Goal: Information Seeking & Learning: Learn about a topic

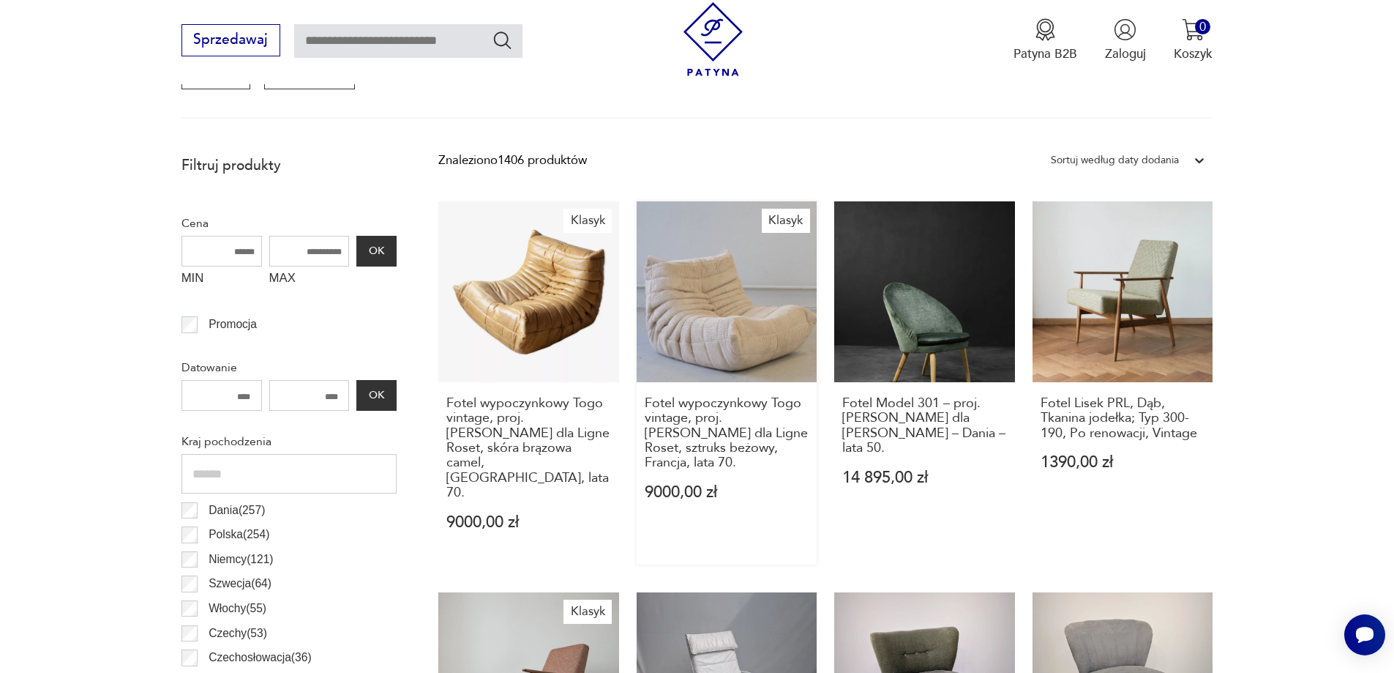
click at [728, 302] on link "Klasyk Fotel wypoczynkowy [GEOGRAPHIC_DATA] vintage, proj. [PERSON_NAME] dla Li…" at bounding box center [727, 382] width 181 height 363
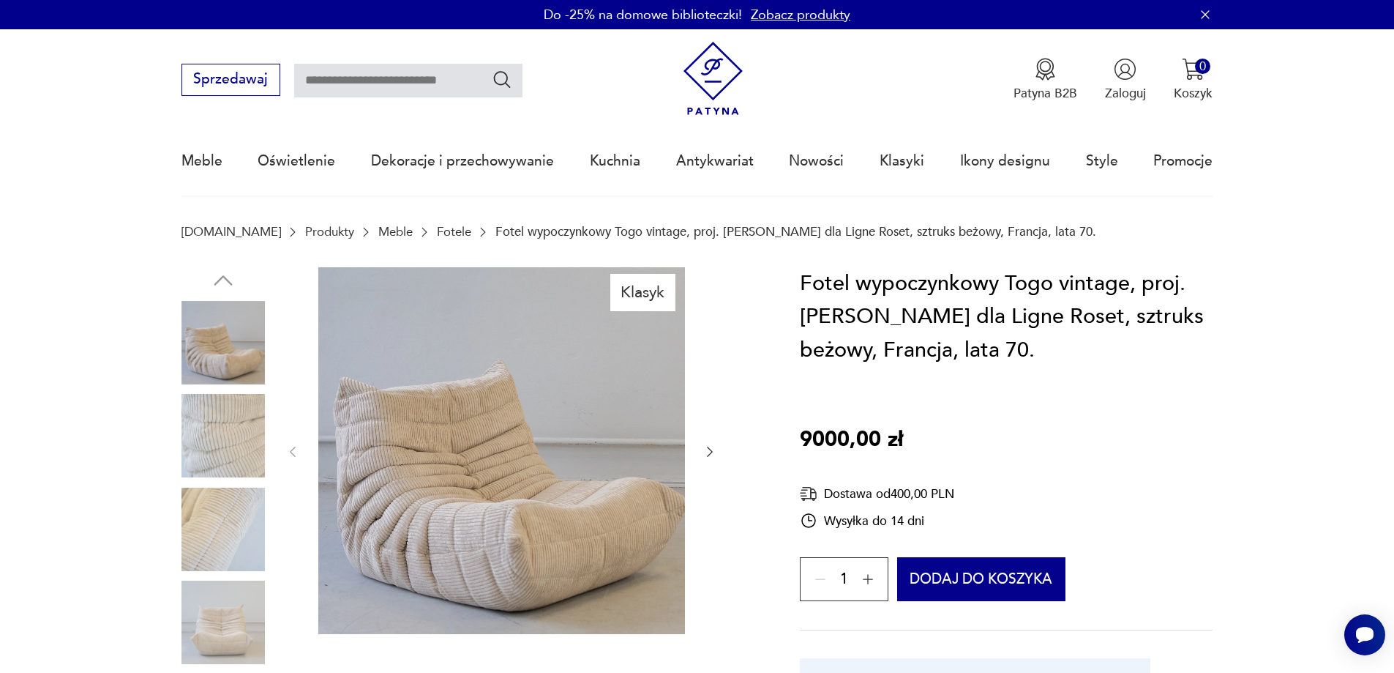
click at [711, 446] on icon "button" at bounding box center [710, 451] width 15 height 15
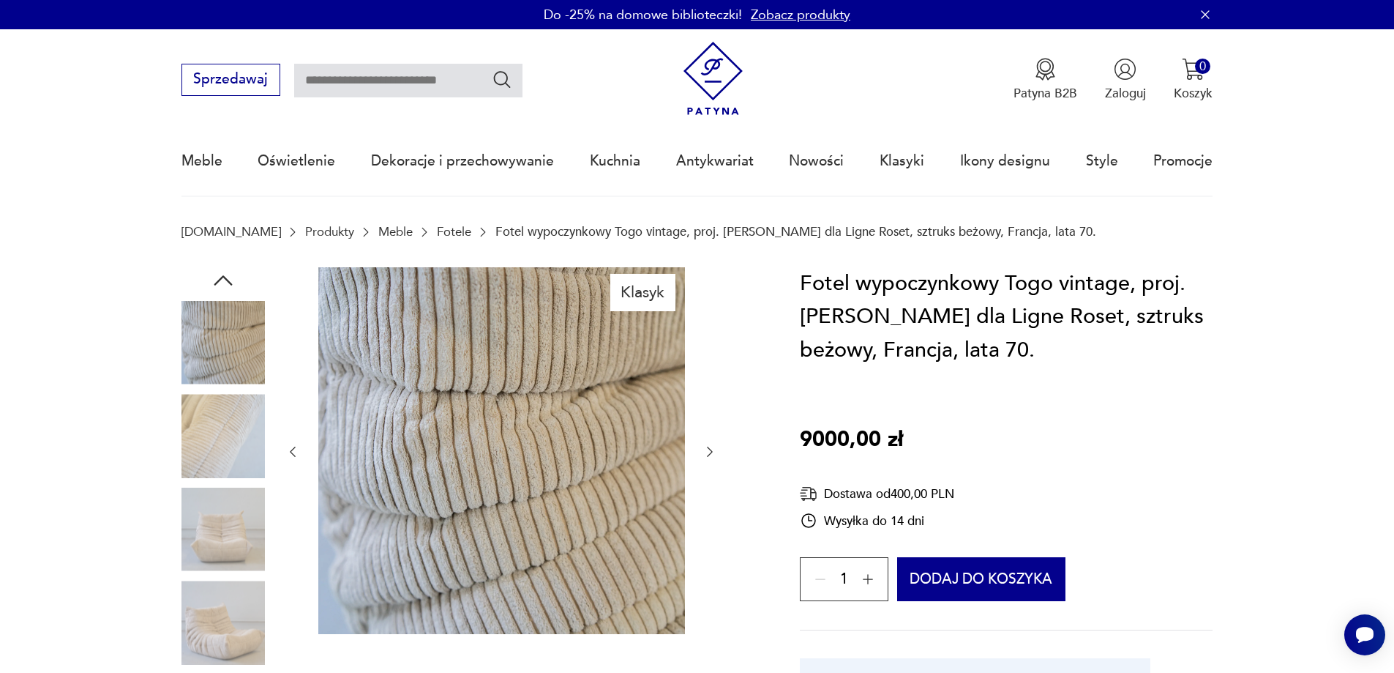
click at [711, 446] on icon "button" at bounding box center [710, 451] width 15 height 15
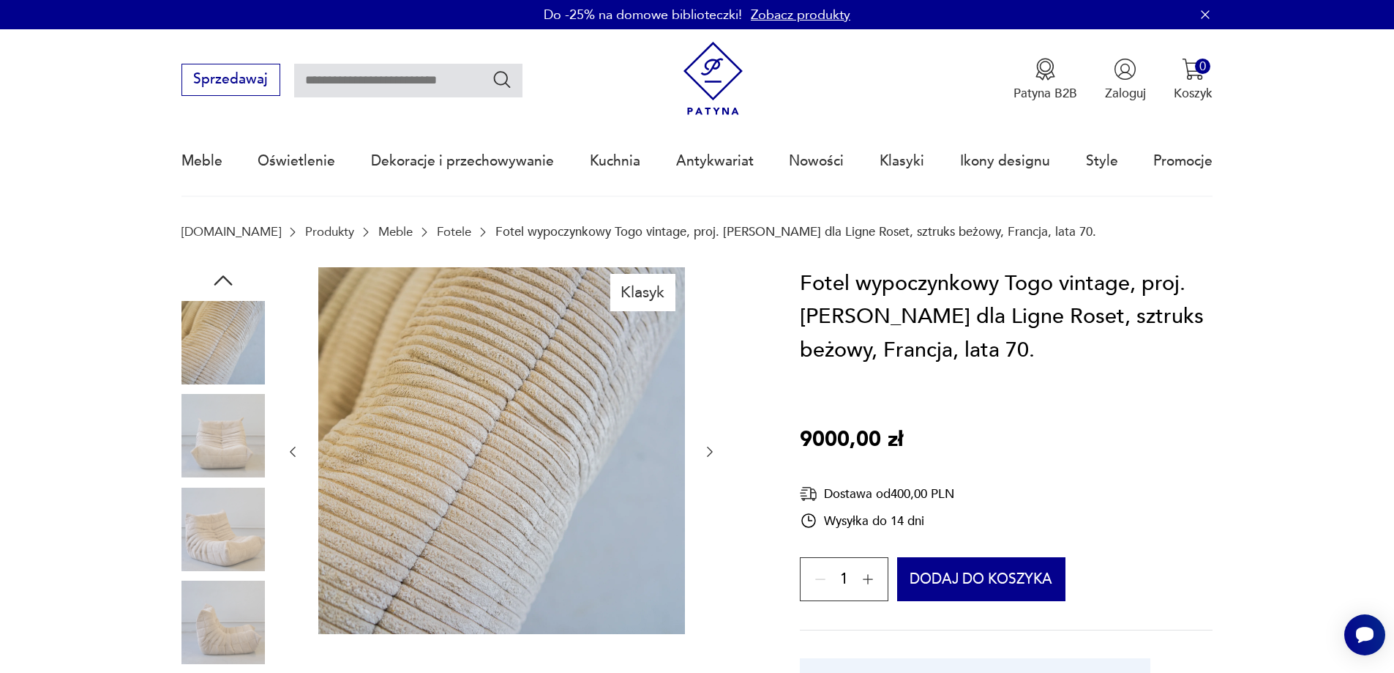
click at [711, 446] on icon "button" at bounding box center [710, 451] width 15 height 15
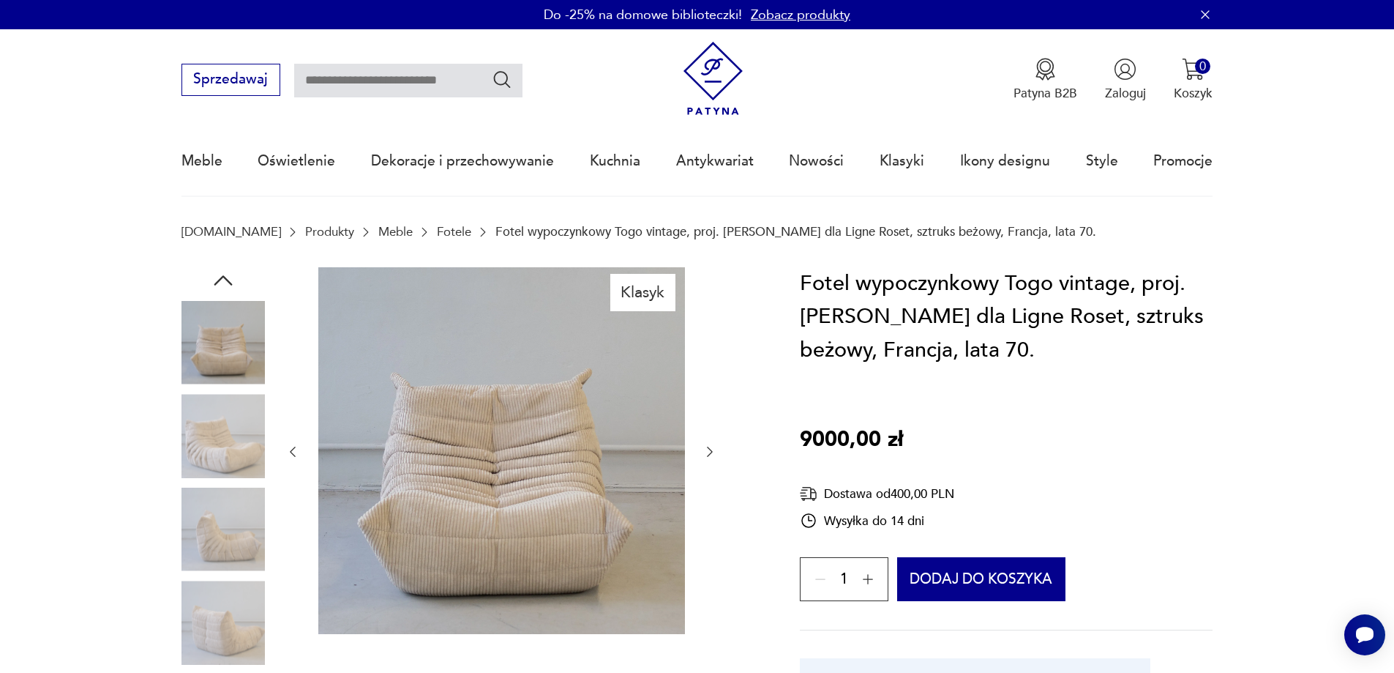
click at [711, 446] on icon "button" at bounding box center [710, 451] width 15 height 15
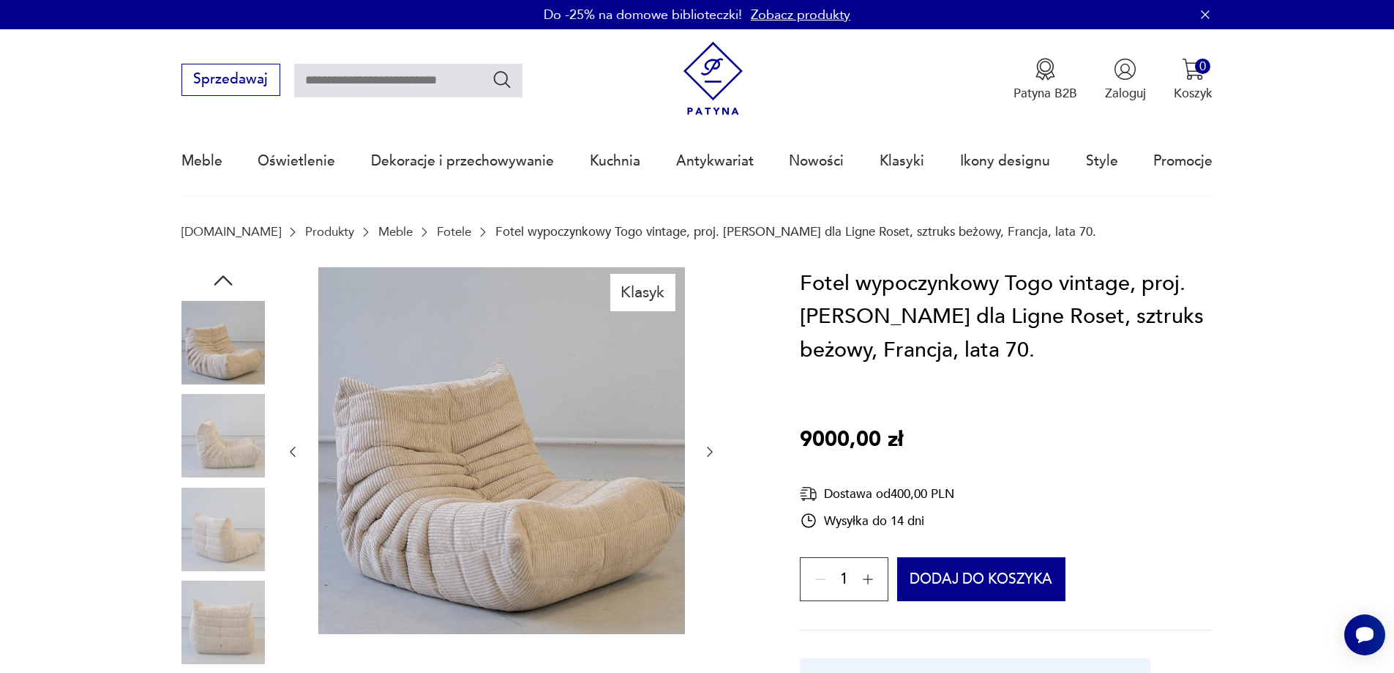
click at [711, 446] on icon "button" at bounding box center [710, 451] width 15 height 15
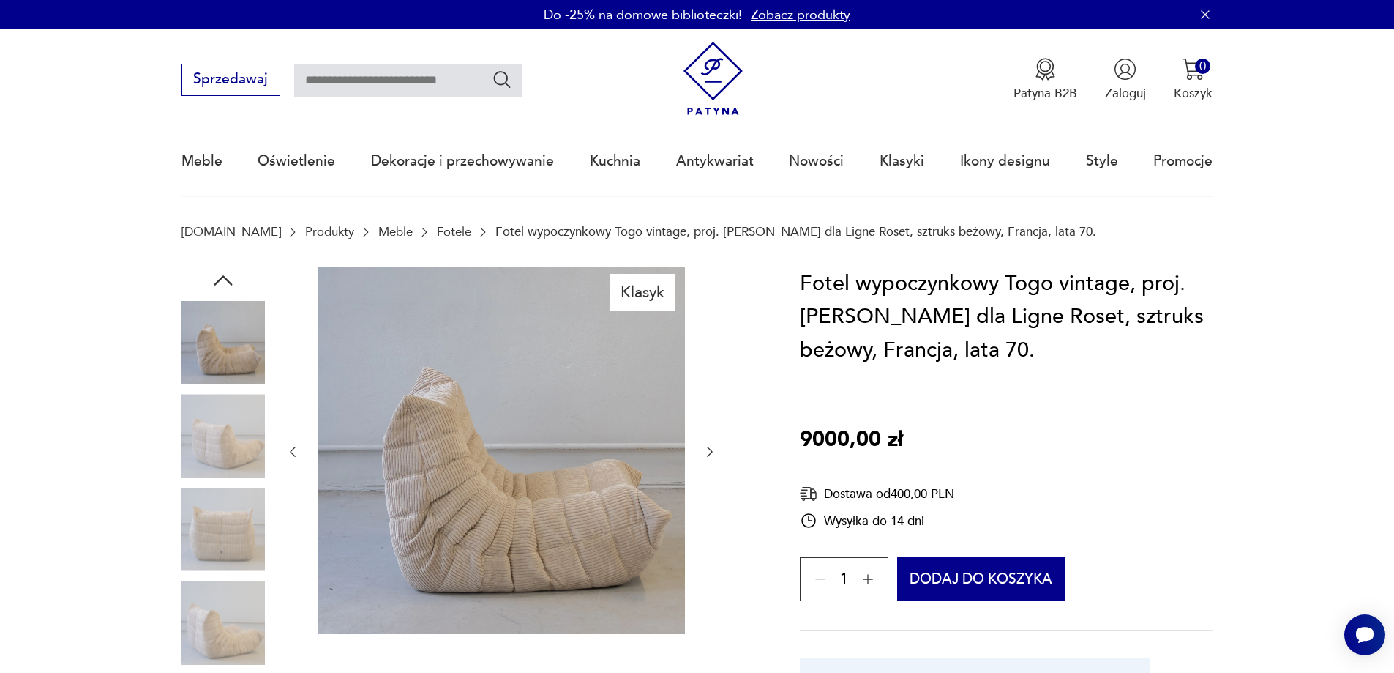
click at [711, 446] on icon "button" at bounding box center [710, 451] width 15 height 15
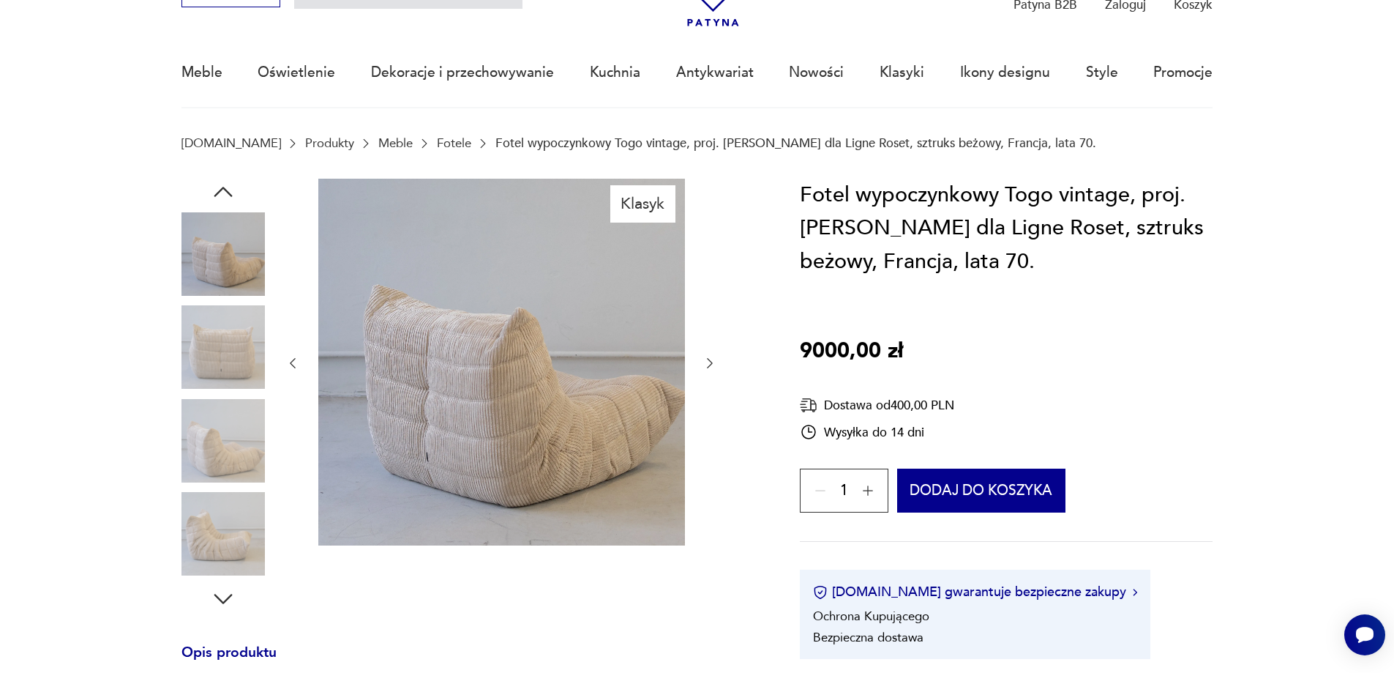
scroll to position [293, 0]
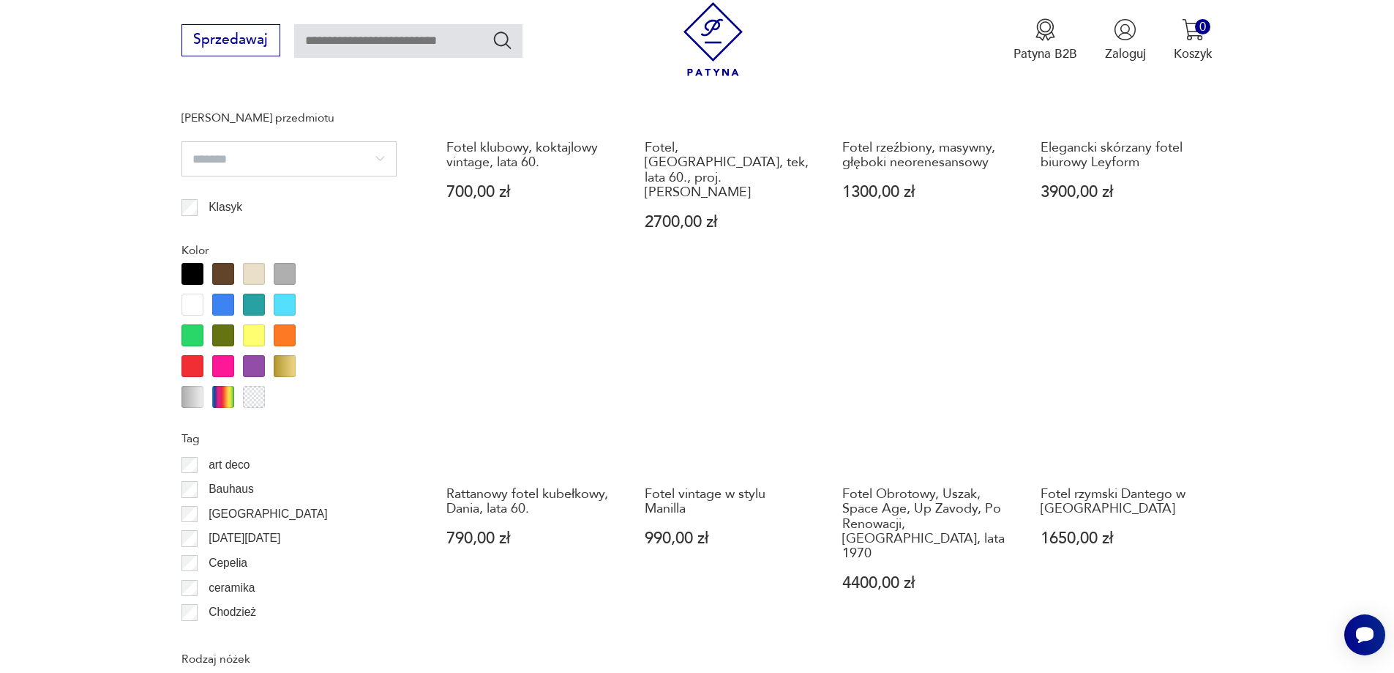
scroll to position [1830, 0]
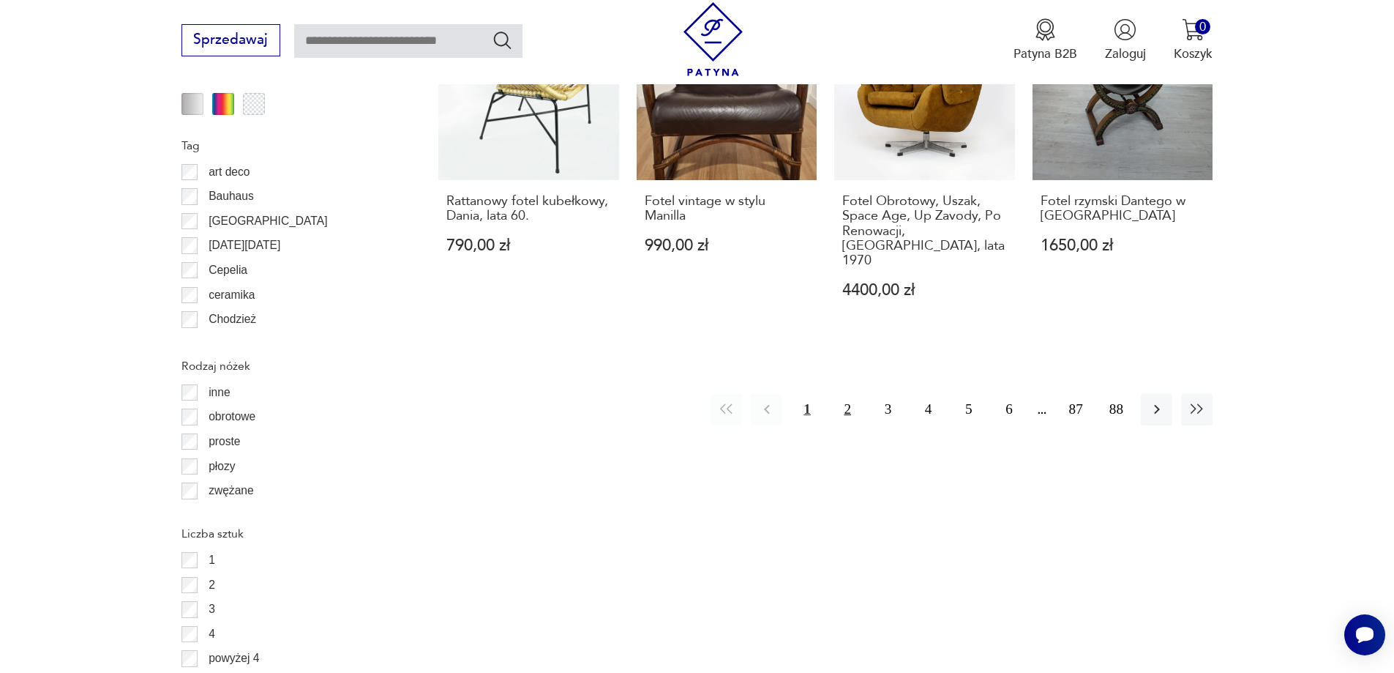
click at [848, 394] on button "2" at bounding box center [847, 409] width 31 height 31
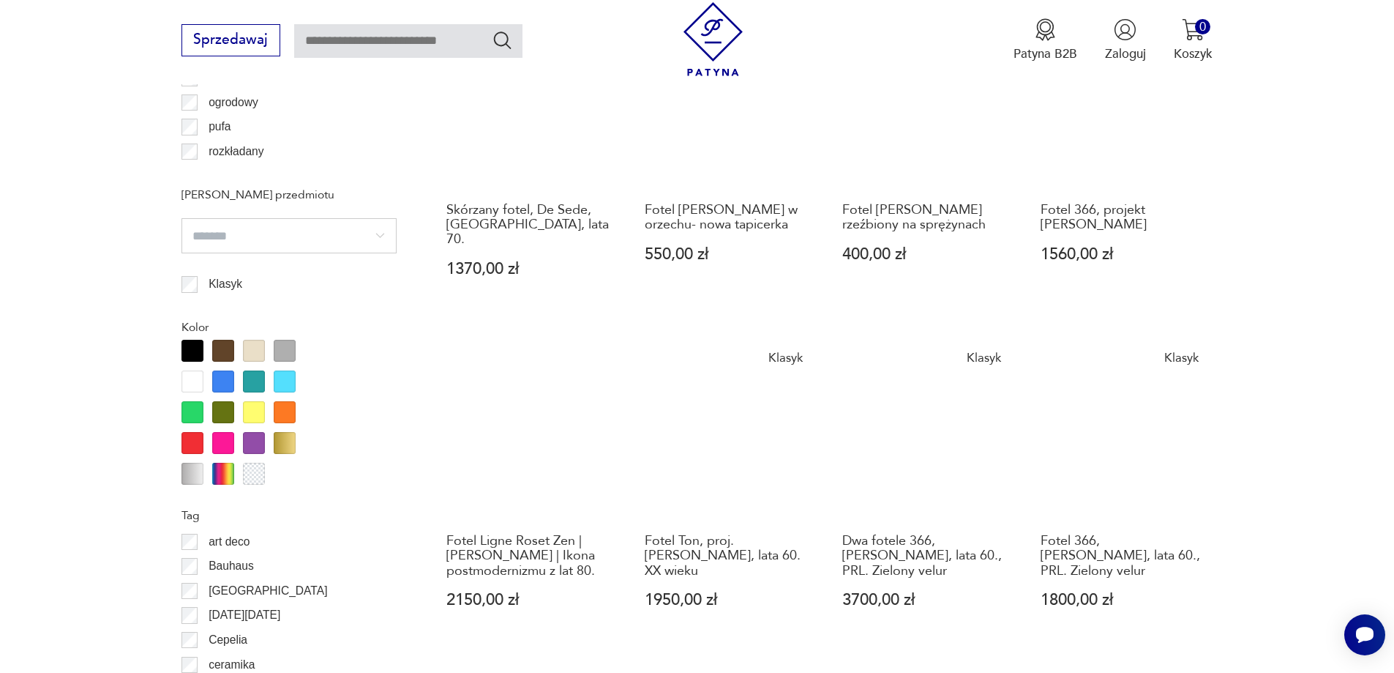
scroll to position [1659, 0]
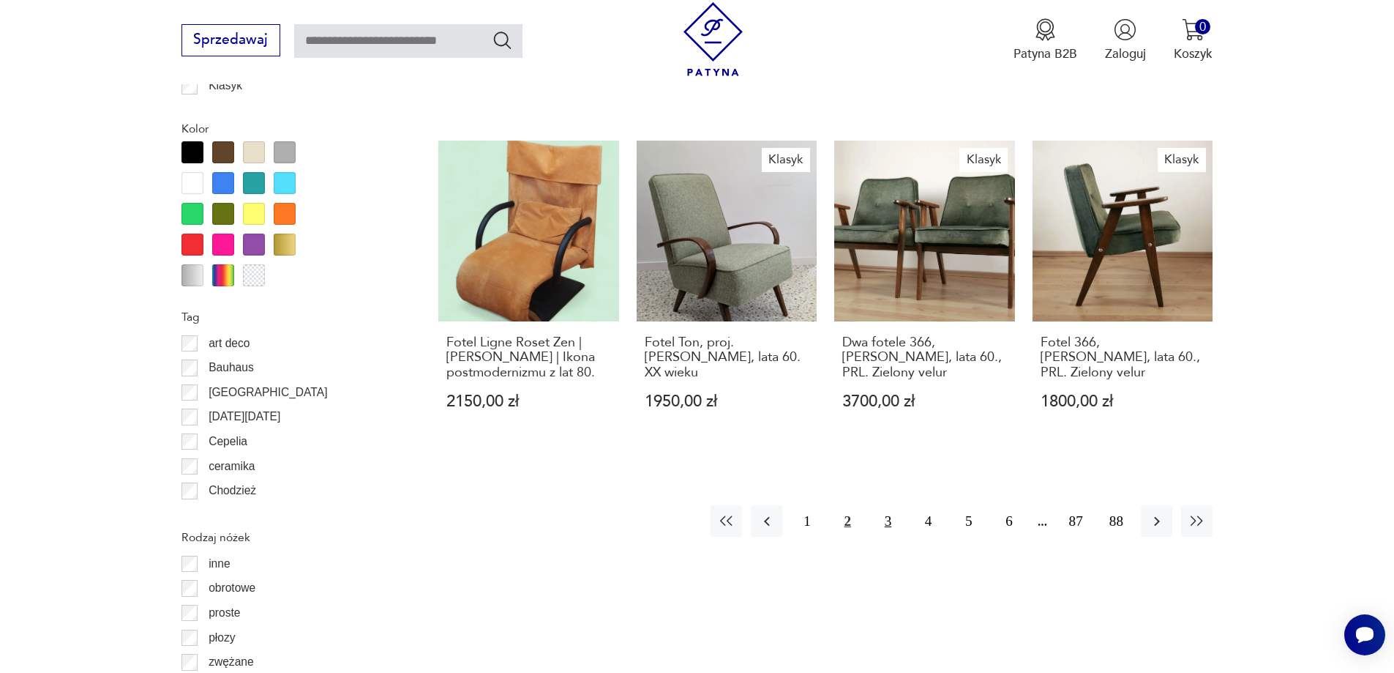
click at [889, 505] on button "3" at bounding box center [887, 520] width 31 height 31
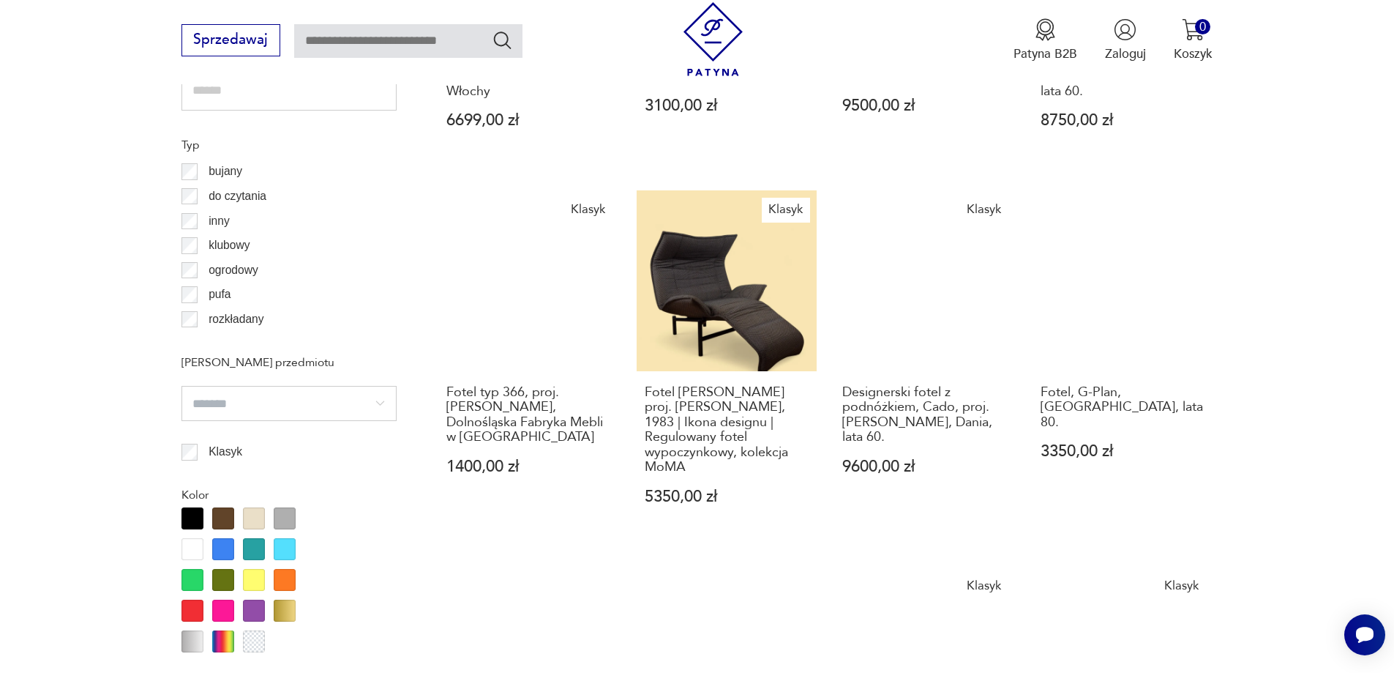
scroll to position [1732, 0]
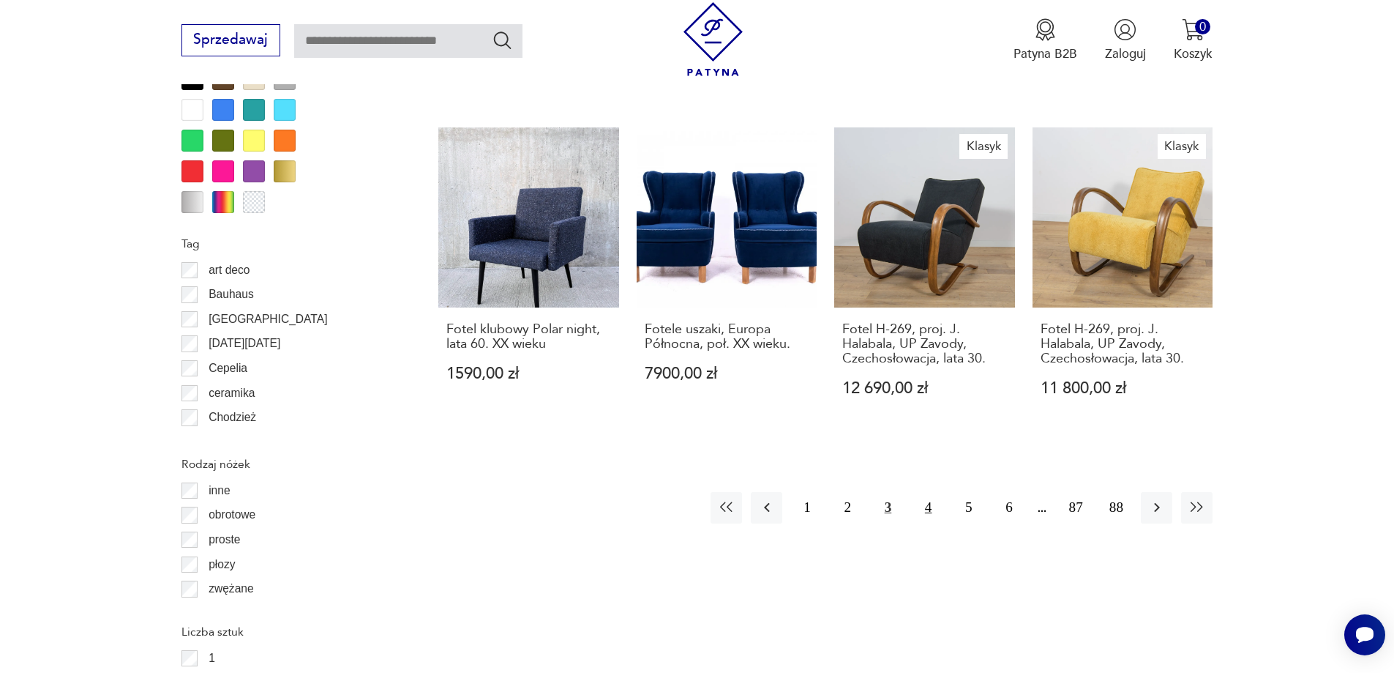
click at [929, 505] on button "4" at bounding box center [928, 507] width 31 height 31
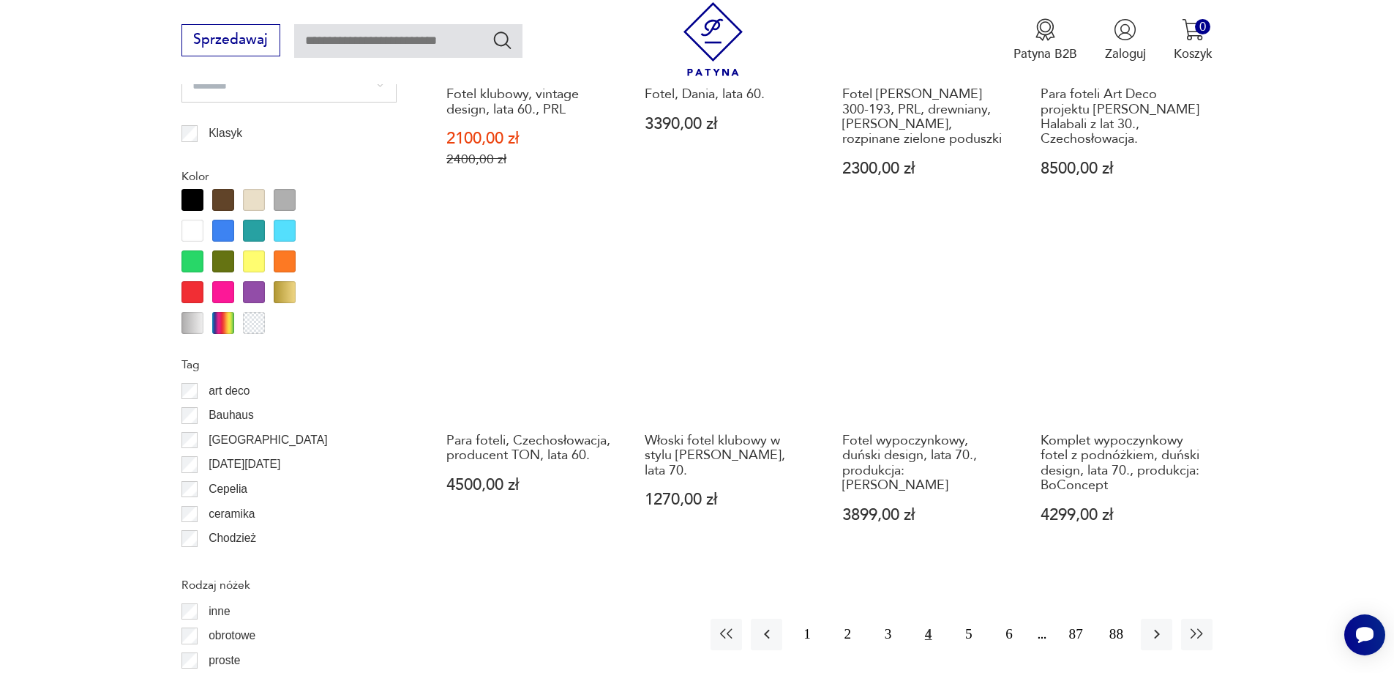
scroll to position [1732, 0]
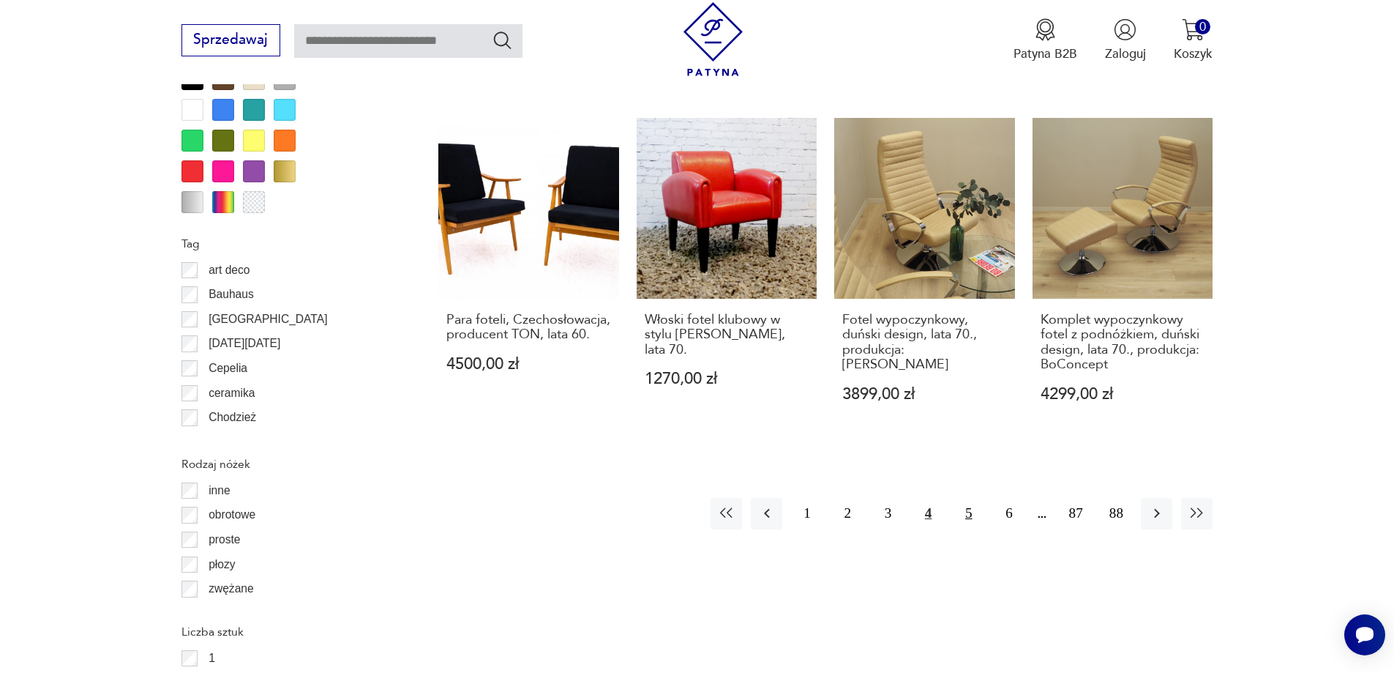
click at [976, 498] on button "5" at bounding box center [968, 513] width 31 height 31
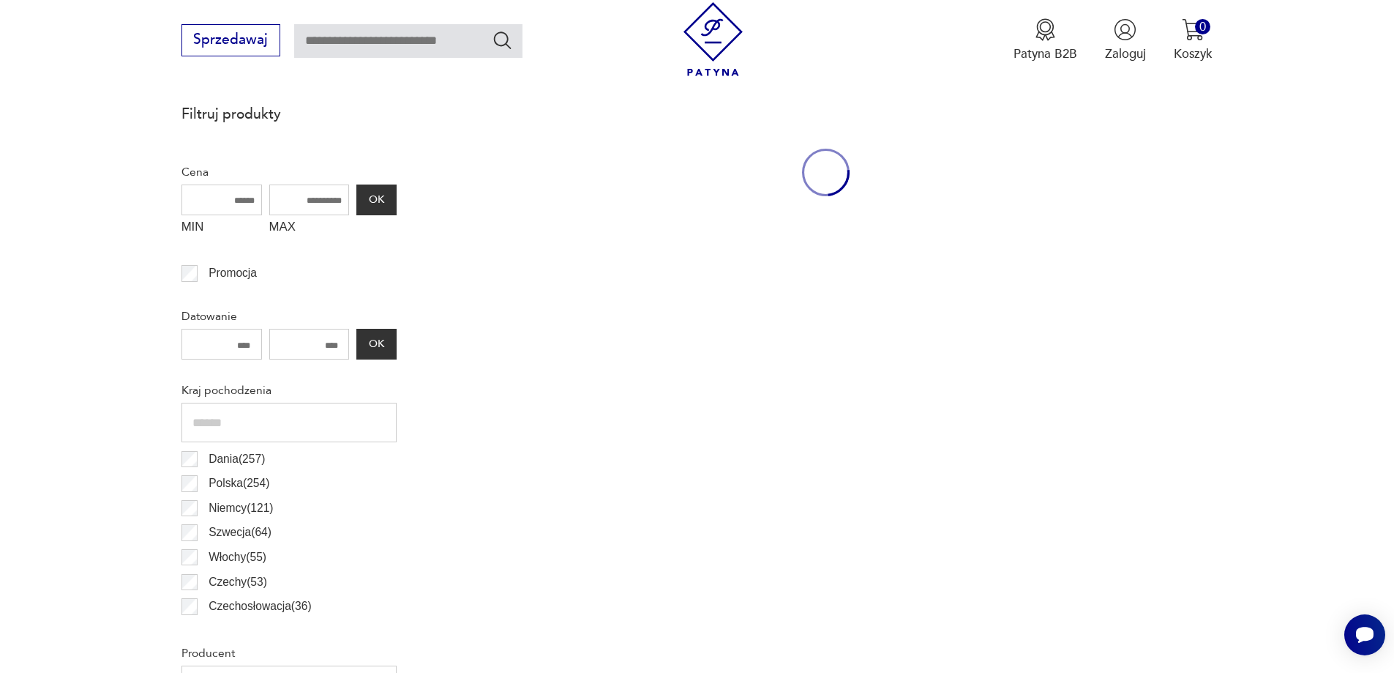
scroll to position [487, 0]
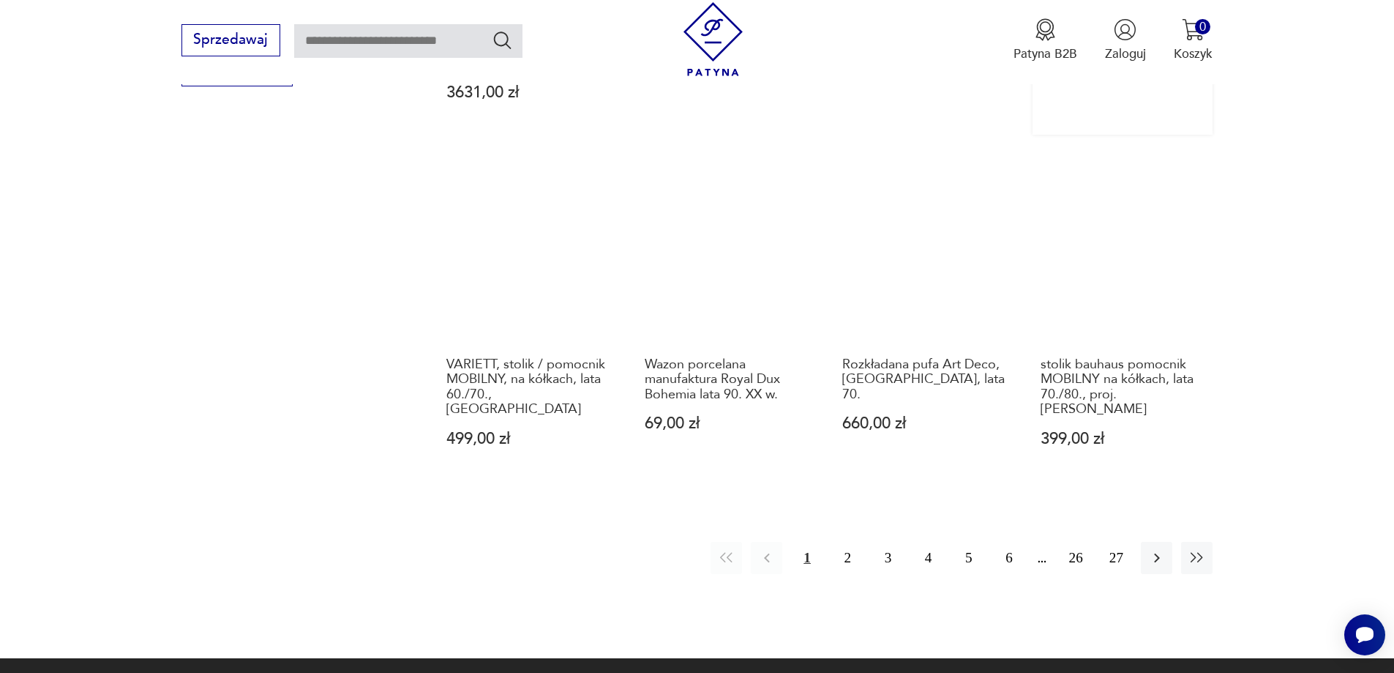
scroll to position [1331, 0]
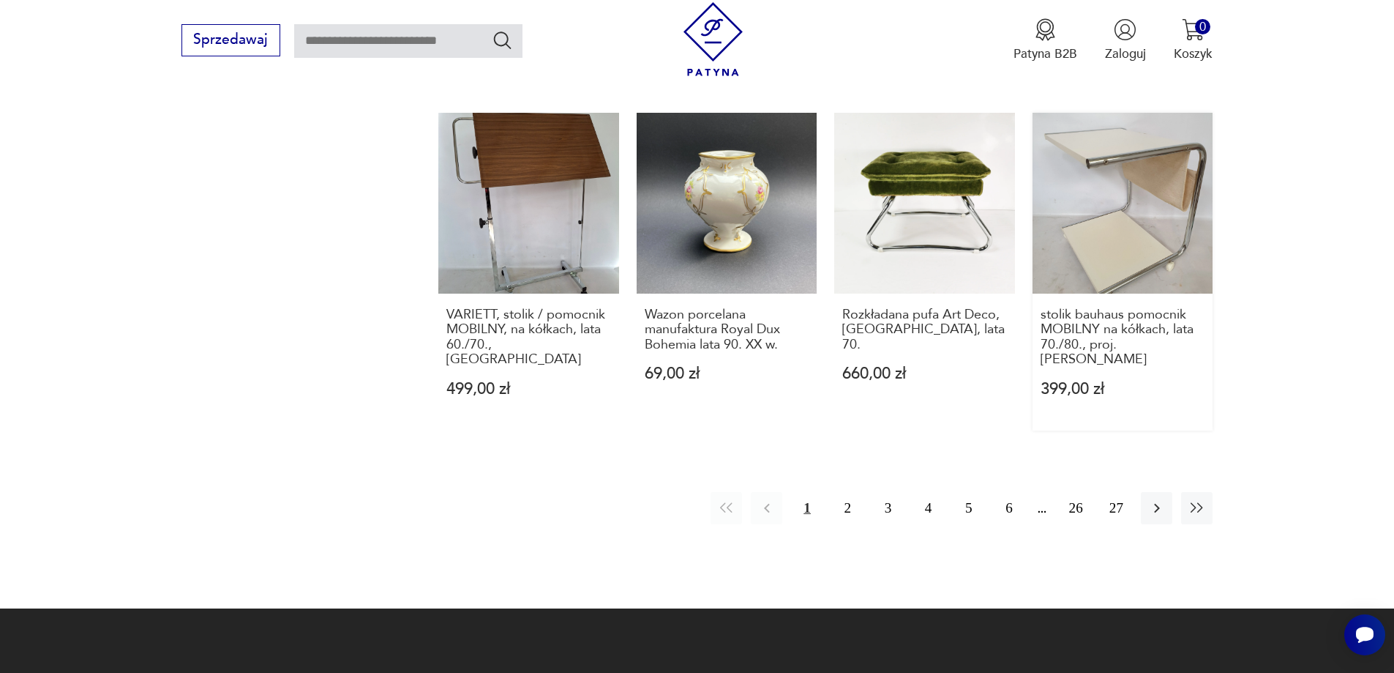
click at [1124, 199] on link "stolik bauhaus pomocnik MOBILNY na kółkach, lata 70./80., proj. Thomas Jelinek …" at bounding box center [1123, 272] width 181 height 318
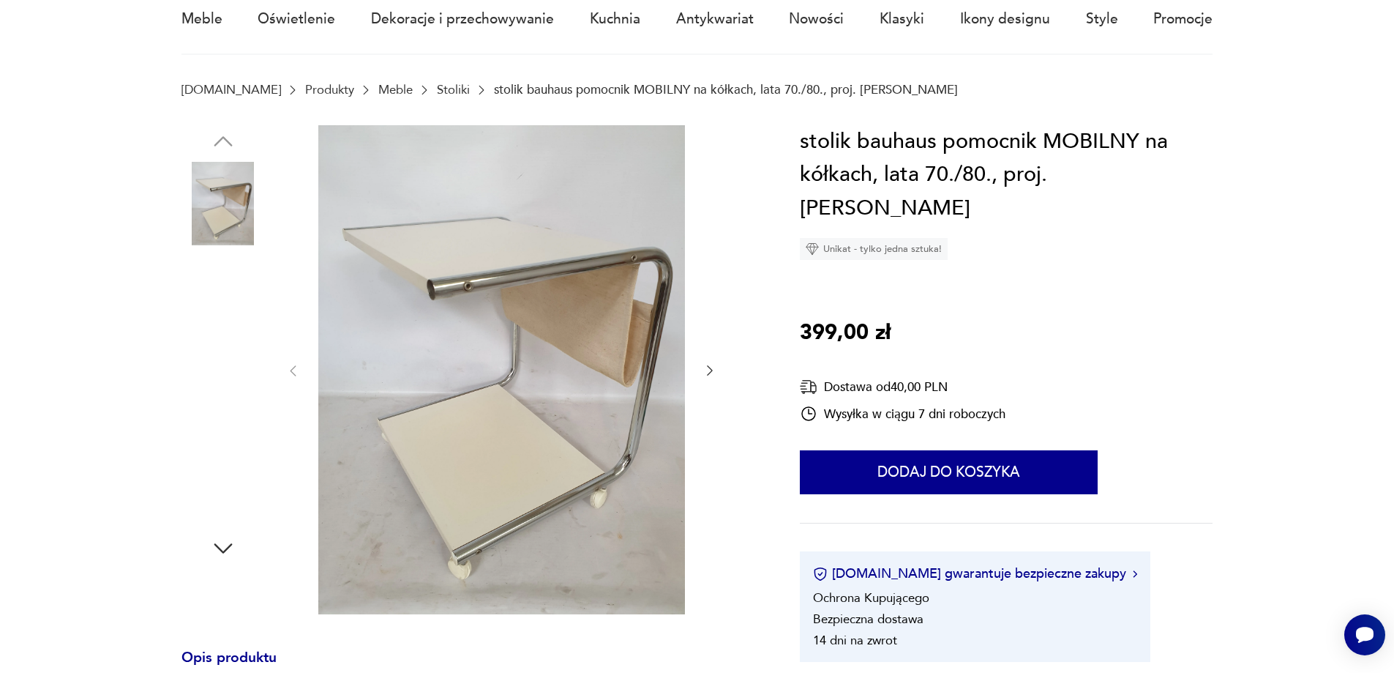
scroll to position [146, 0]
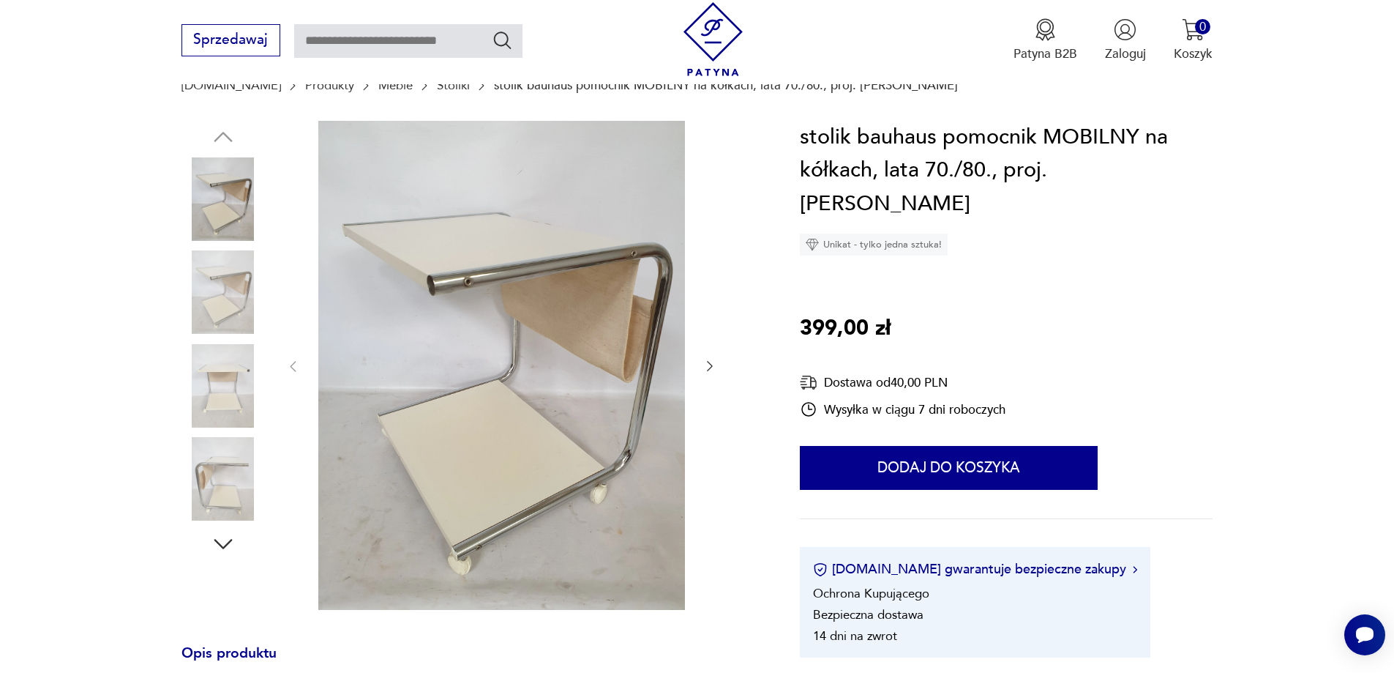
click at [714, 360] on icon "button" at bounding box center [710, 366] width 15 height 15
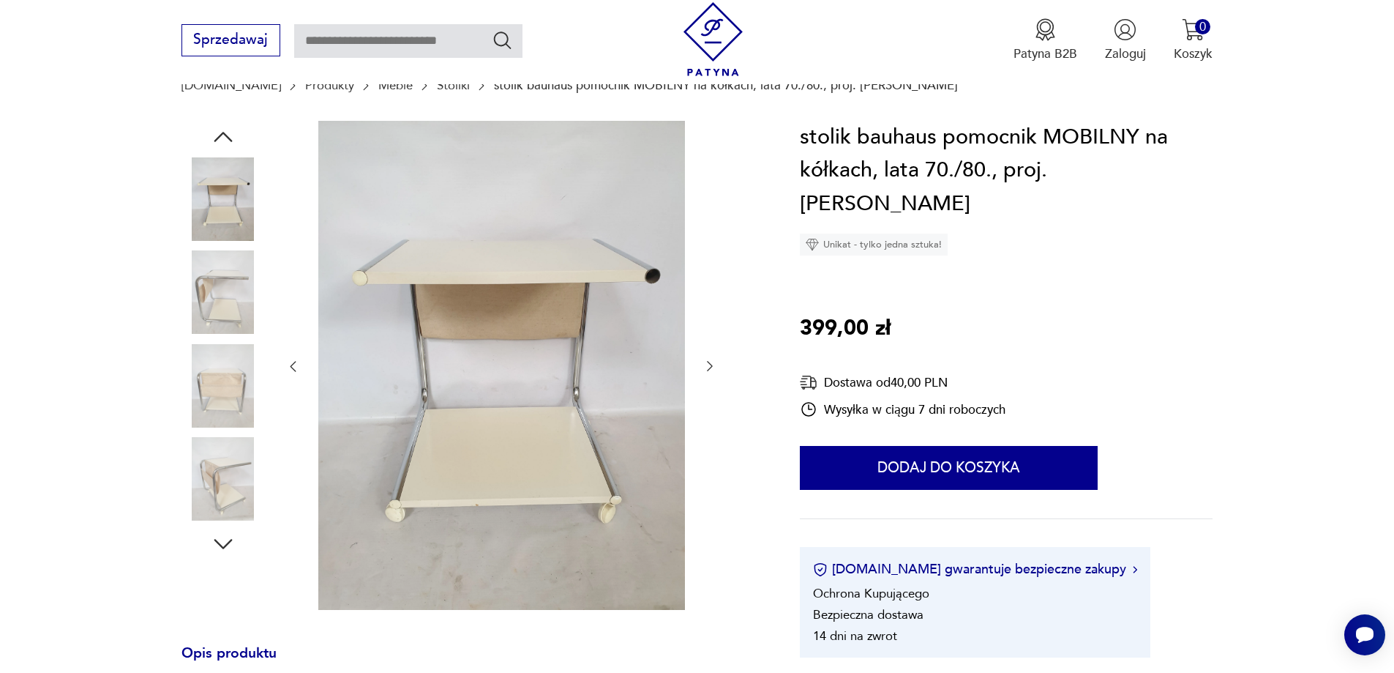
click at [714, 360] on icon "button" at bounding box center [710, 366] width 15 height 15
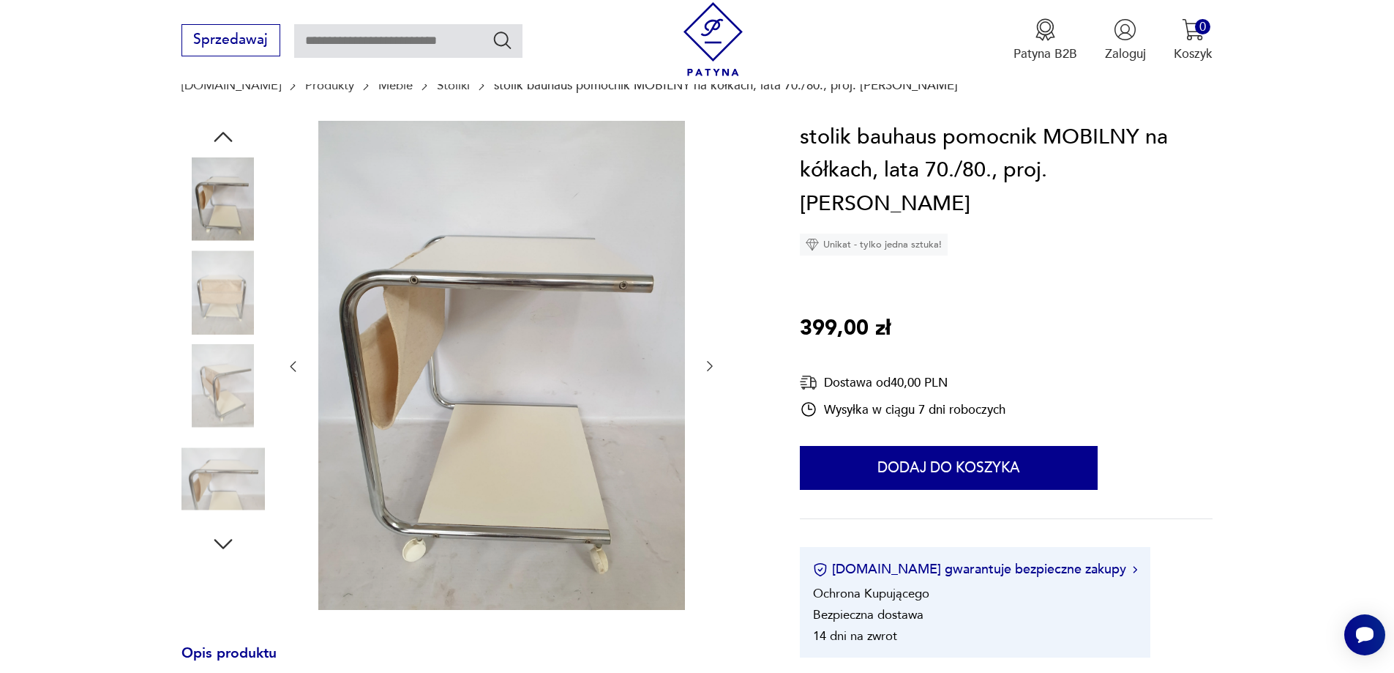
click at [714, 360] on icon "button" at bounding box center [710, 366] width 15 height 15
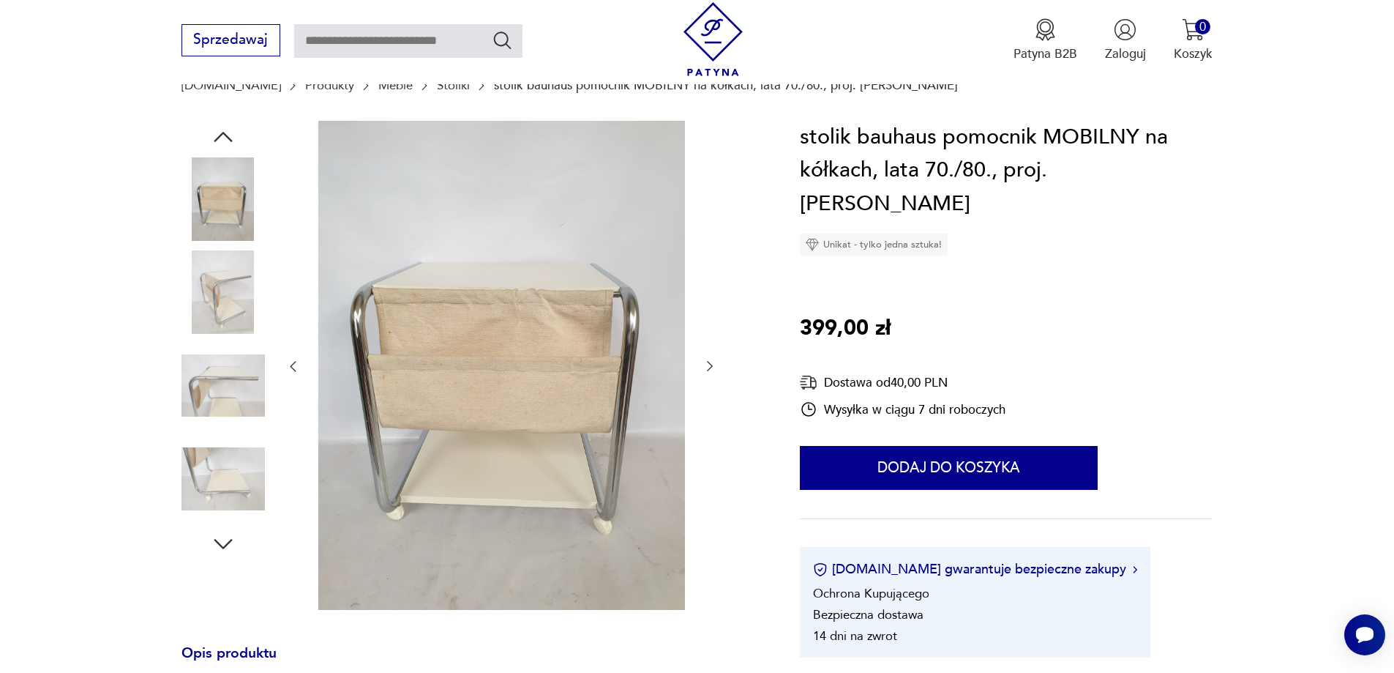
click at [714, 360] on icon "button" at bounding box center [710, 366] width 15 height 15
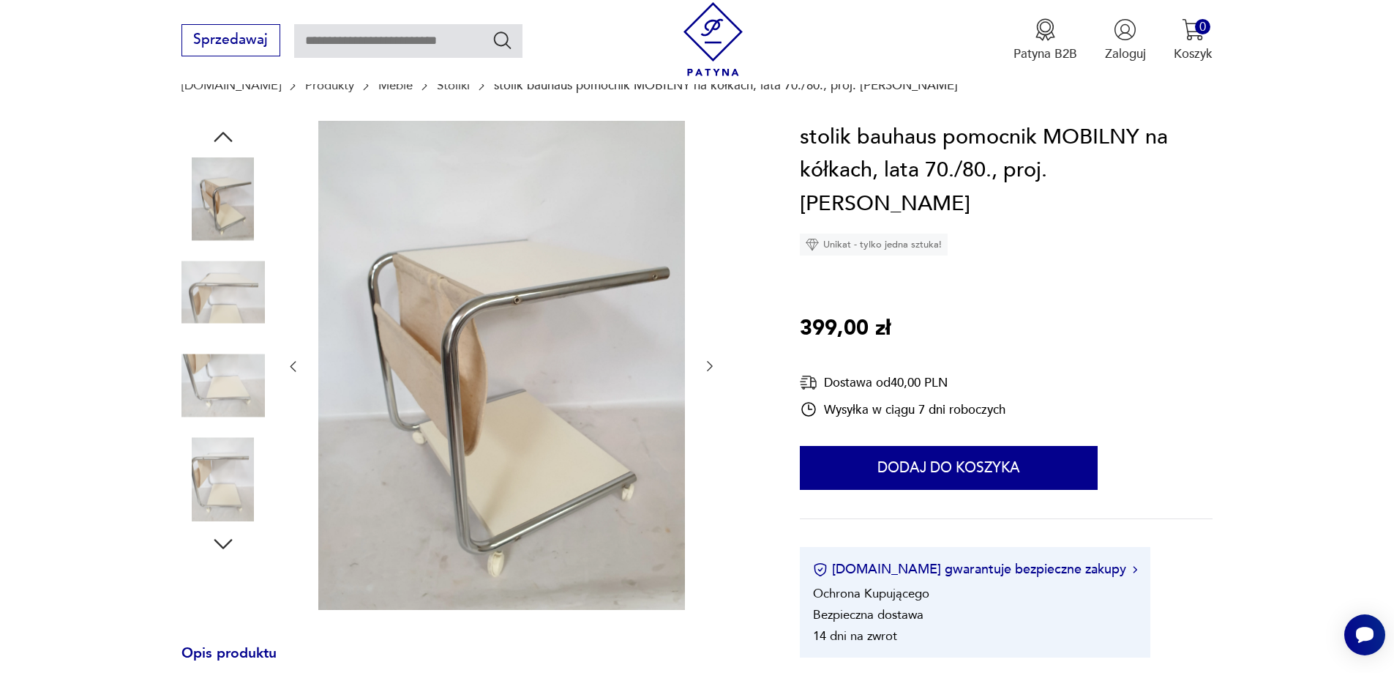
click at [714, 360] on icon "button" at bounding box center [710, 366] width 15 height 15
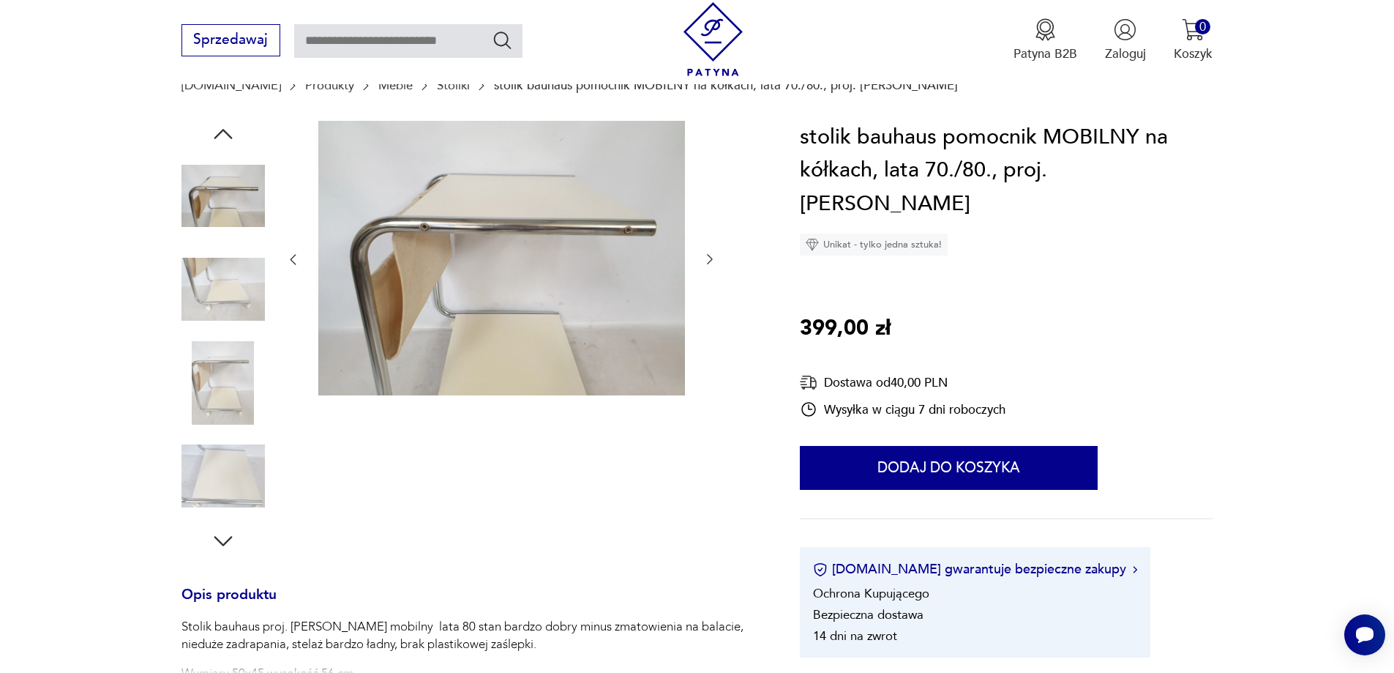
click at [714, 360] on div at bounding box center [501, 260] width 432 height 278
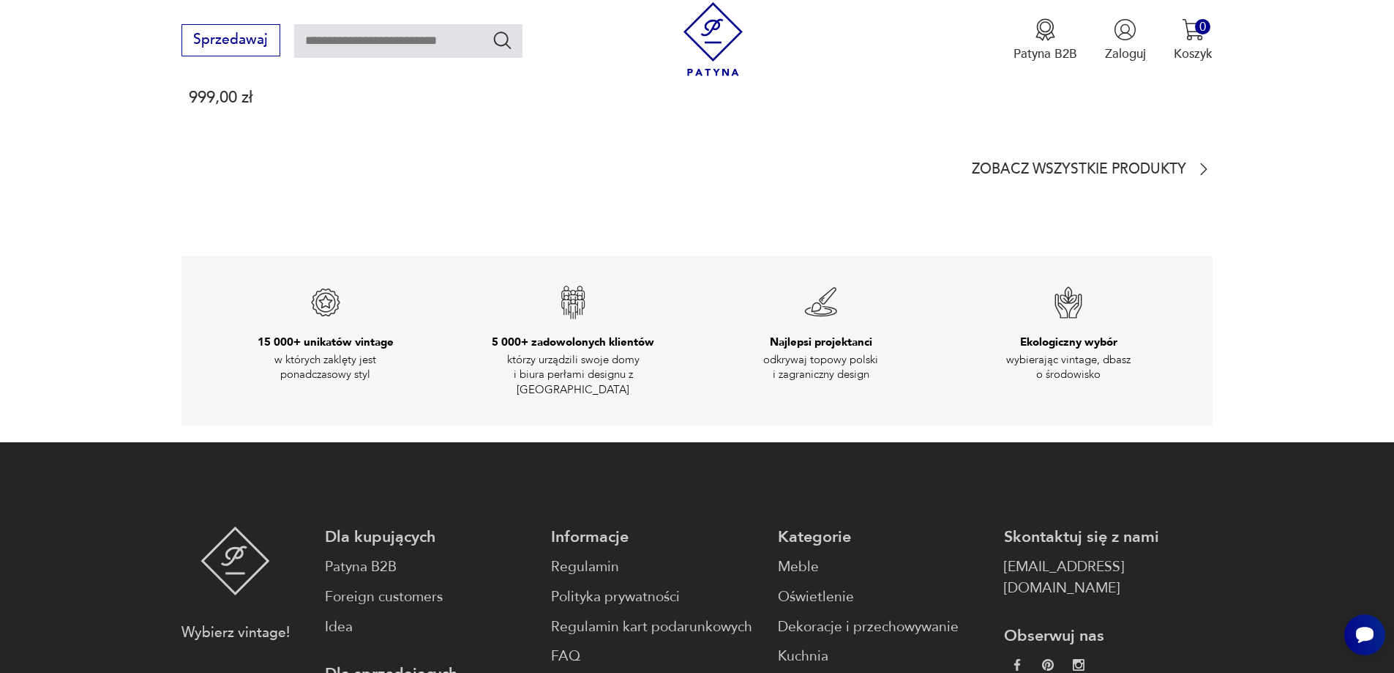
scroll to position [2489, 0]
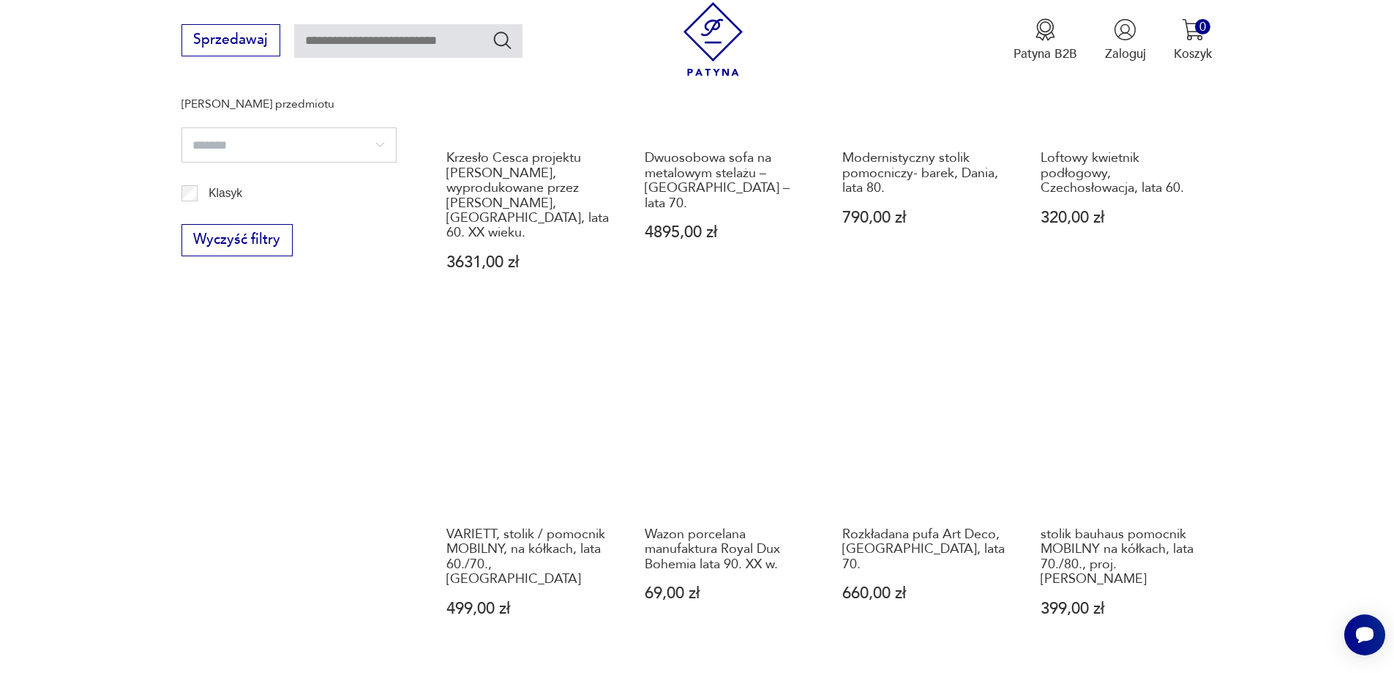
scroll to position [1551, 0]
